Goal: Information Seeking & Learning: Learn about a topic

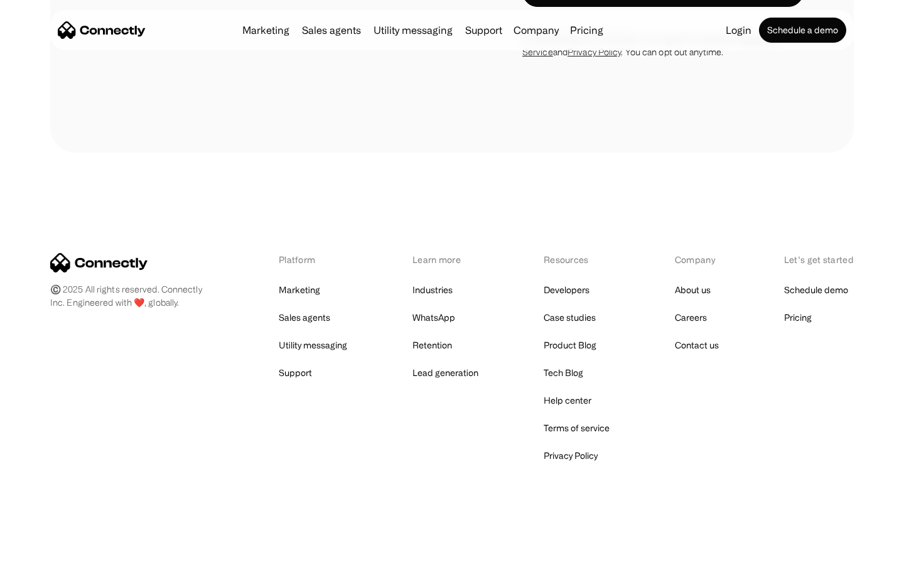
scroll to position [1156, 0]
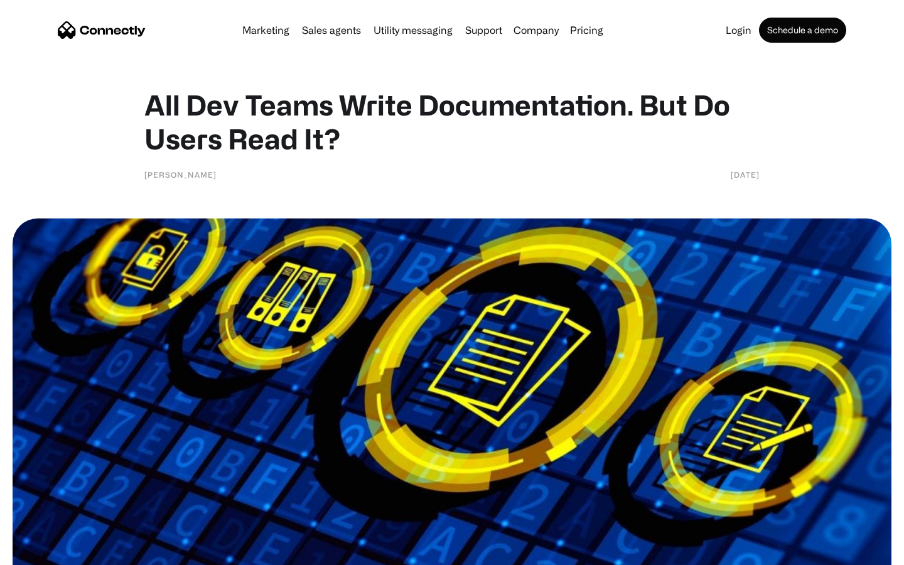
scroll to position [4191, 0]
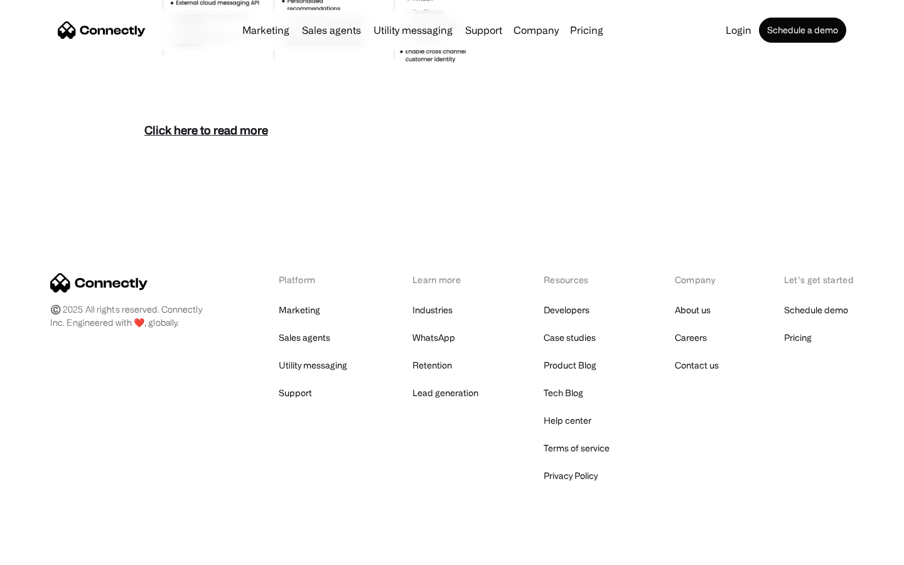
scroll to position [5446, 0]
